Goal: Task Accomplishment & Management: Complete application form

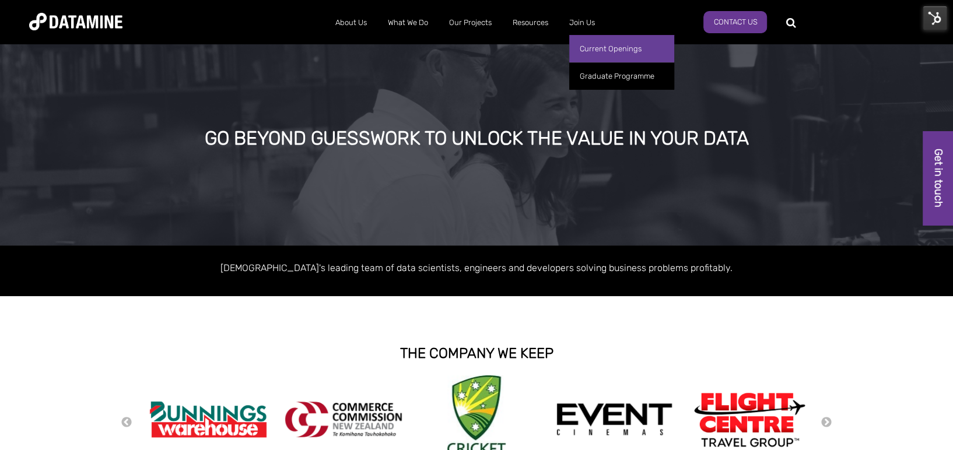
click at [602, 43] on link "Current Openings" at bounding box center [621, 48] width 105 height 27
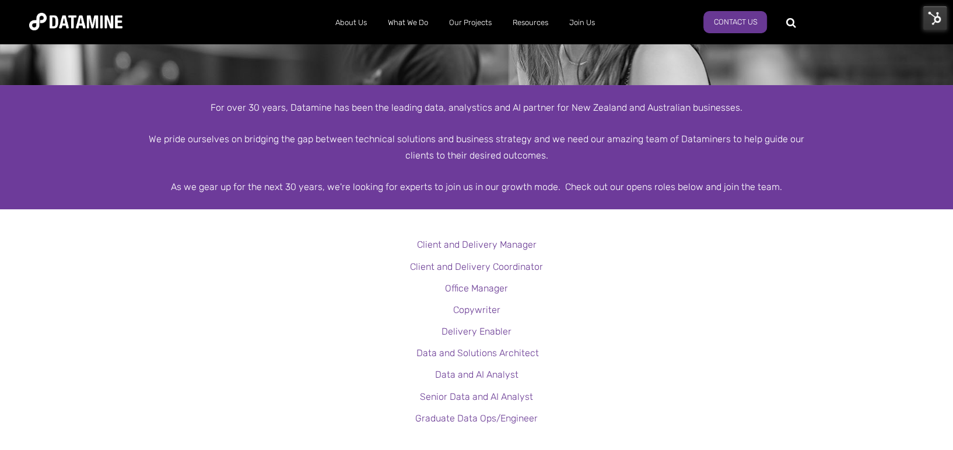
scroll to position [23, 0]
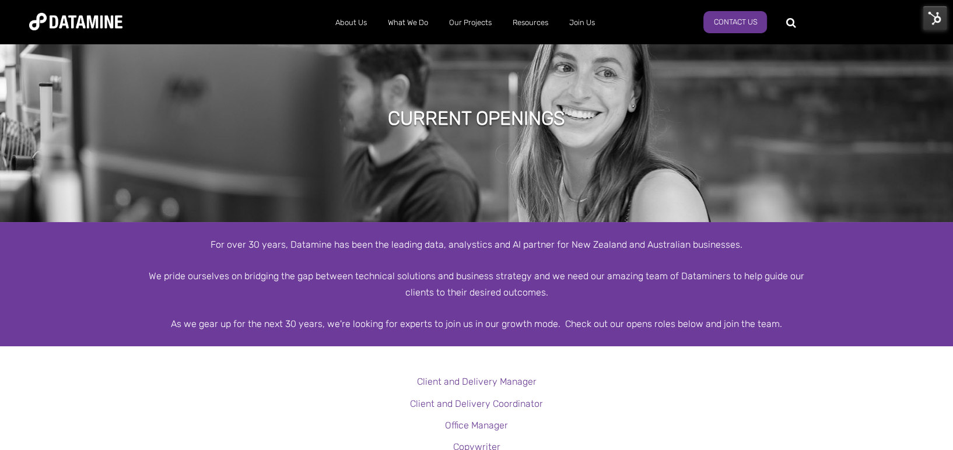
click at [944, 12] on img at bounding box center [934, 18] width 24 height 24
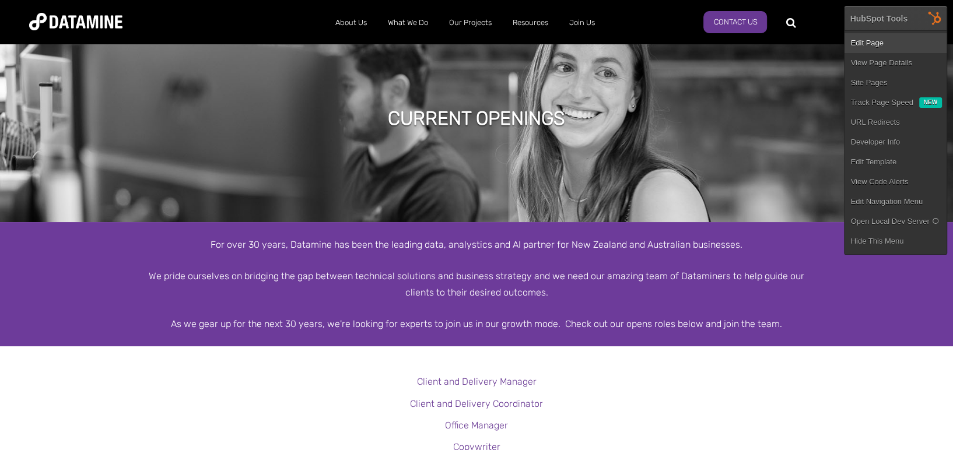
click at [871, 37] on link "Edit Page" at bounding box center [895, 43] width 102 height 20
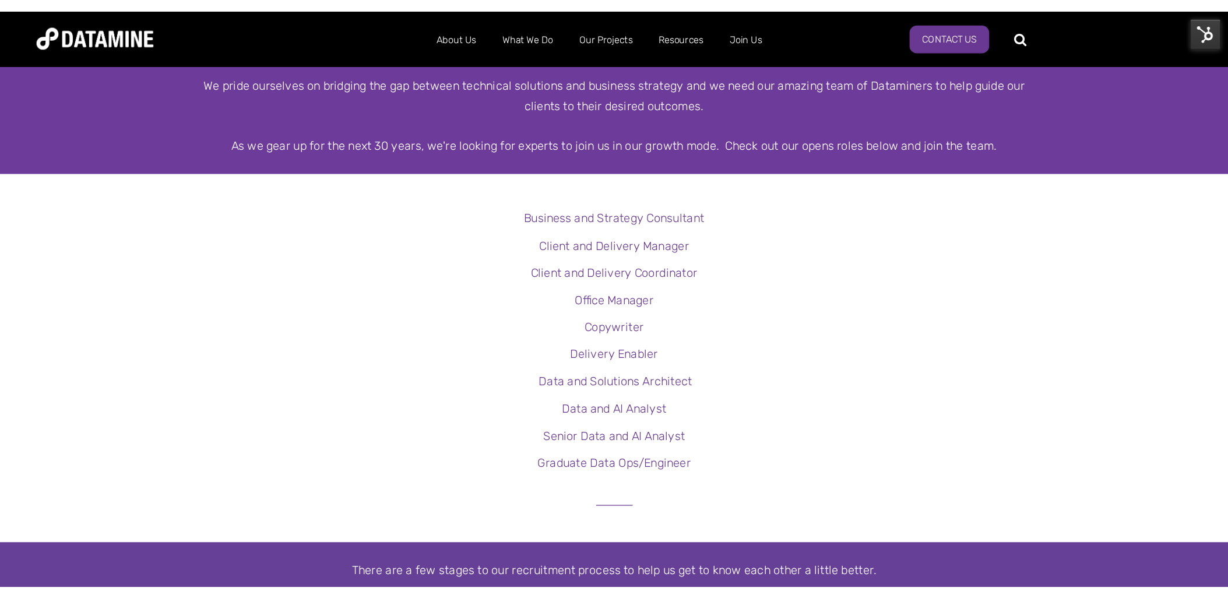
scroll to position [240, 0]
